Goal: Check status: Check status

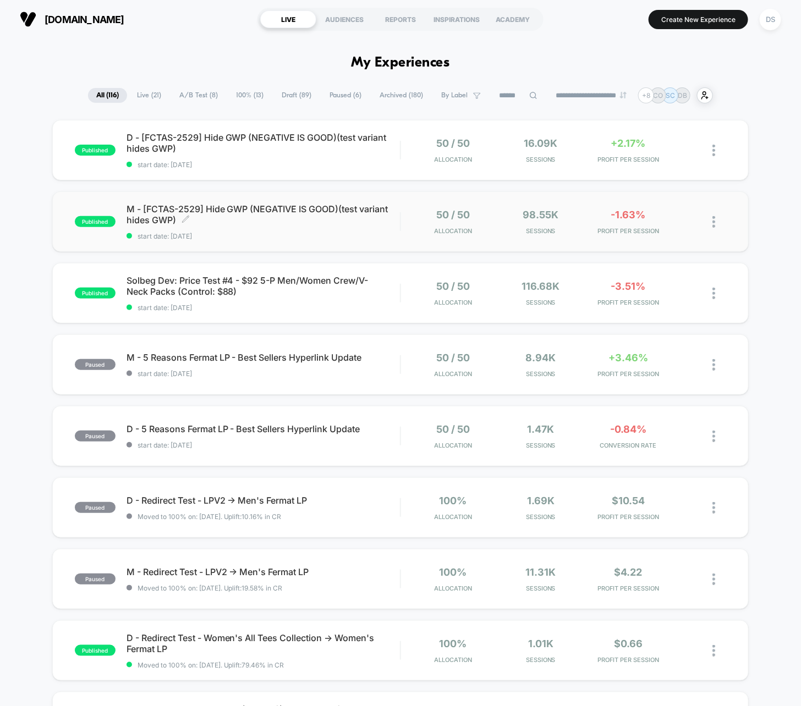
click at [248, 213] on span "M - [FCTAS-2529] Hide GWP (NEGATIVE IS GOOD)(test variant hides GWP) Click to e…" at bounding box center [264, 215] width 274 height 22
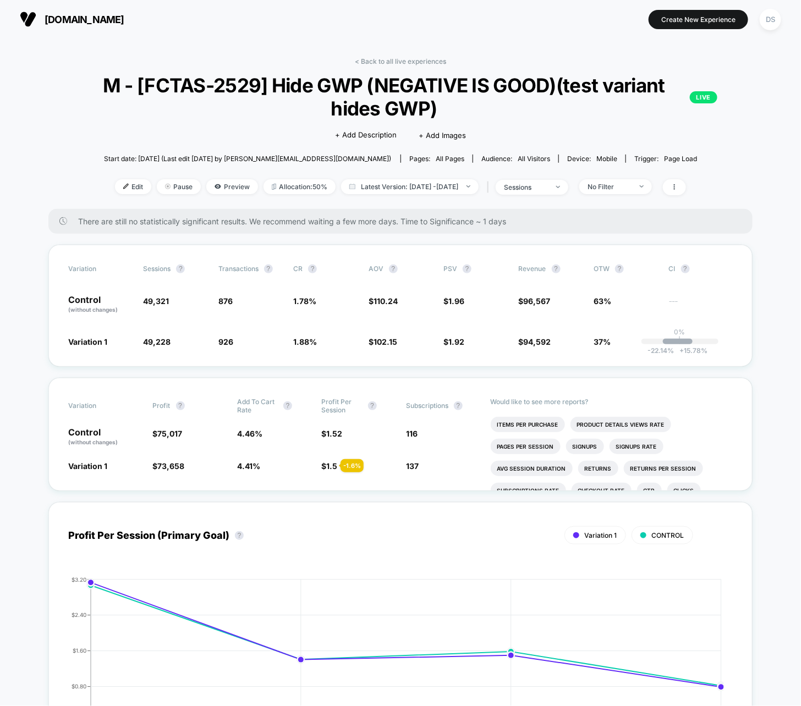
click at [404, 194] on div "Edit Pause Preview Allocation: 50% Latest Version: [DATE] - [DATE] | sessions N…" at bounding box center [400, 187] width 704 height 16
click at [404, 191] on span "Latest Version: [DATE] - [DATE]" at bounding box center [410, 186] width 138 height 15
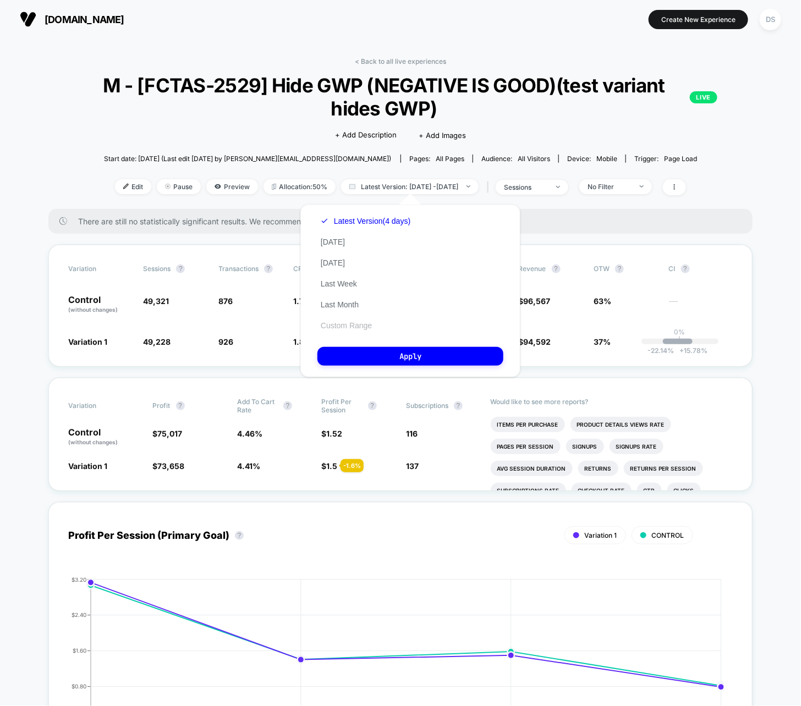
click at [358, 325] on button "Custom Range" at bounding box center [346, 326] width 58 height 10
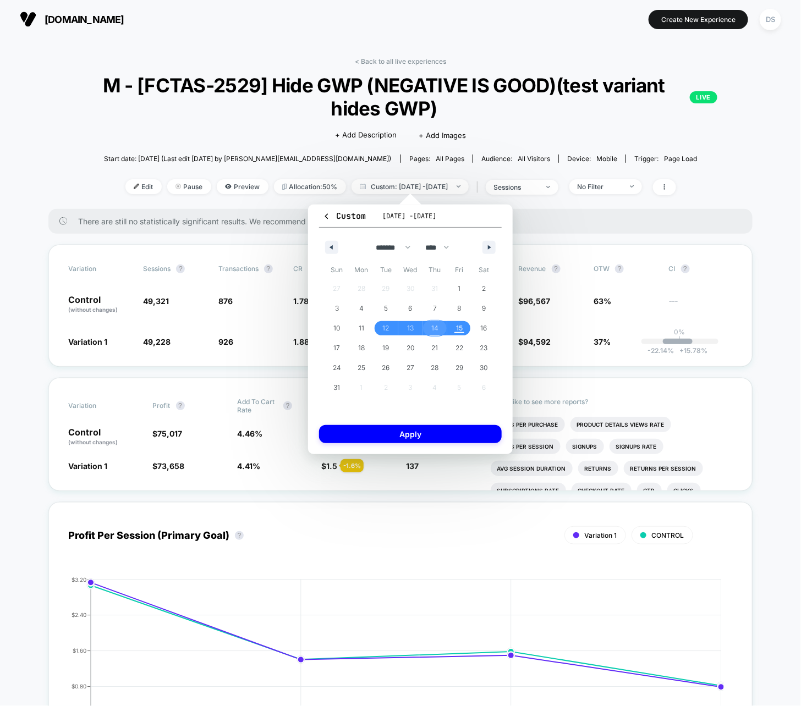
click at [434, 328] on span "14" at bounding box center [434, 328] width 7 height 20
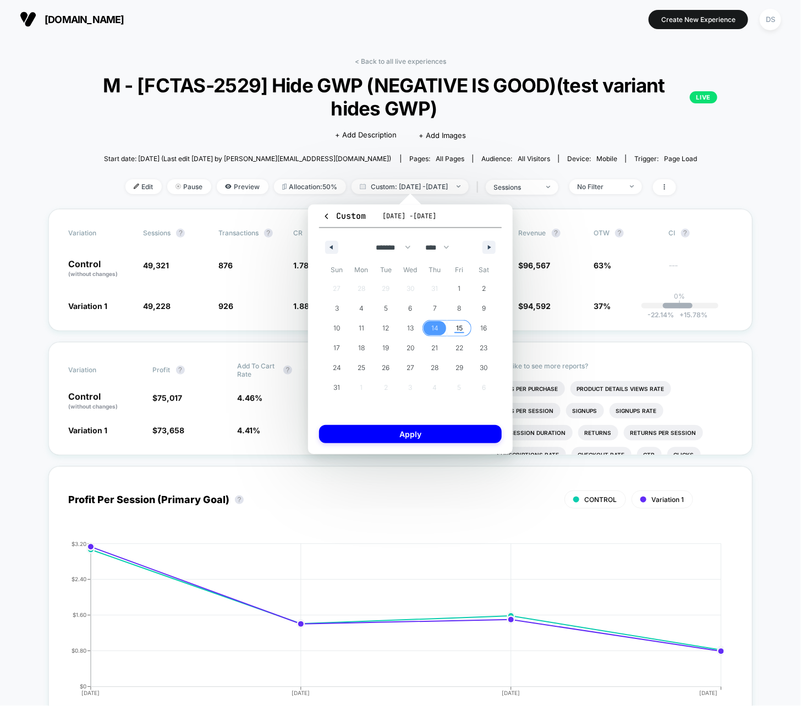
click at [464, 326] on span "15" at bounding box center [459, 328] width 25 height 14
click at [453, 433] on button "Apply" at bounding box center [410, 434] width 183 height 18
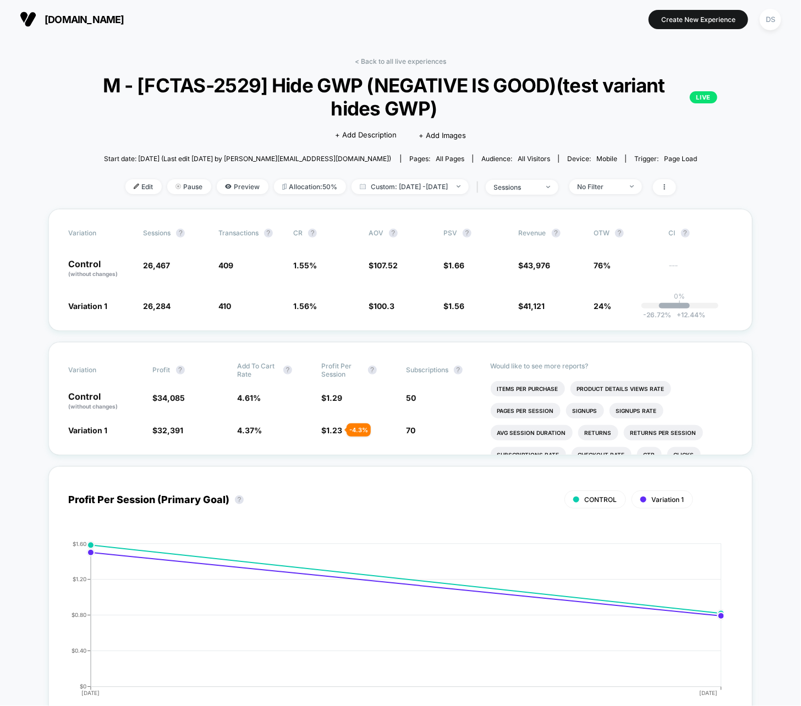
click at [426, 65] on div "< Back to all live experiences M - [FCTAS-2529] Hide GWP (NEGATIVE IS GOOD)(tes…" at bounding box center [400, 133] width 704 height 152
click at [426, 61] on link "< Back to all live experiences" at bounding box center [400, 61] width 91 height 8
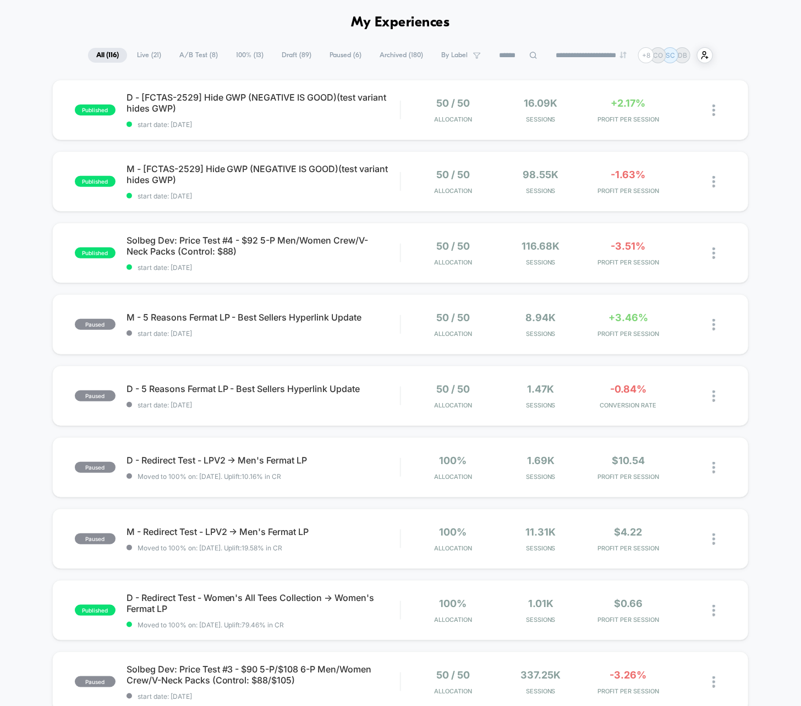
scroll to position [38, 0]
